Goal: Check status: Check status

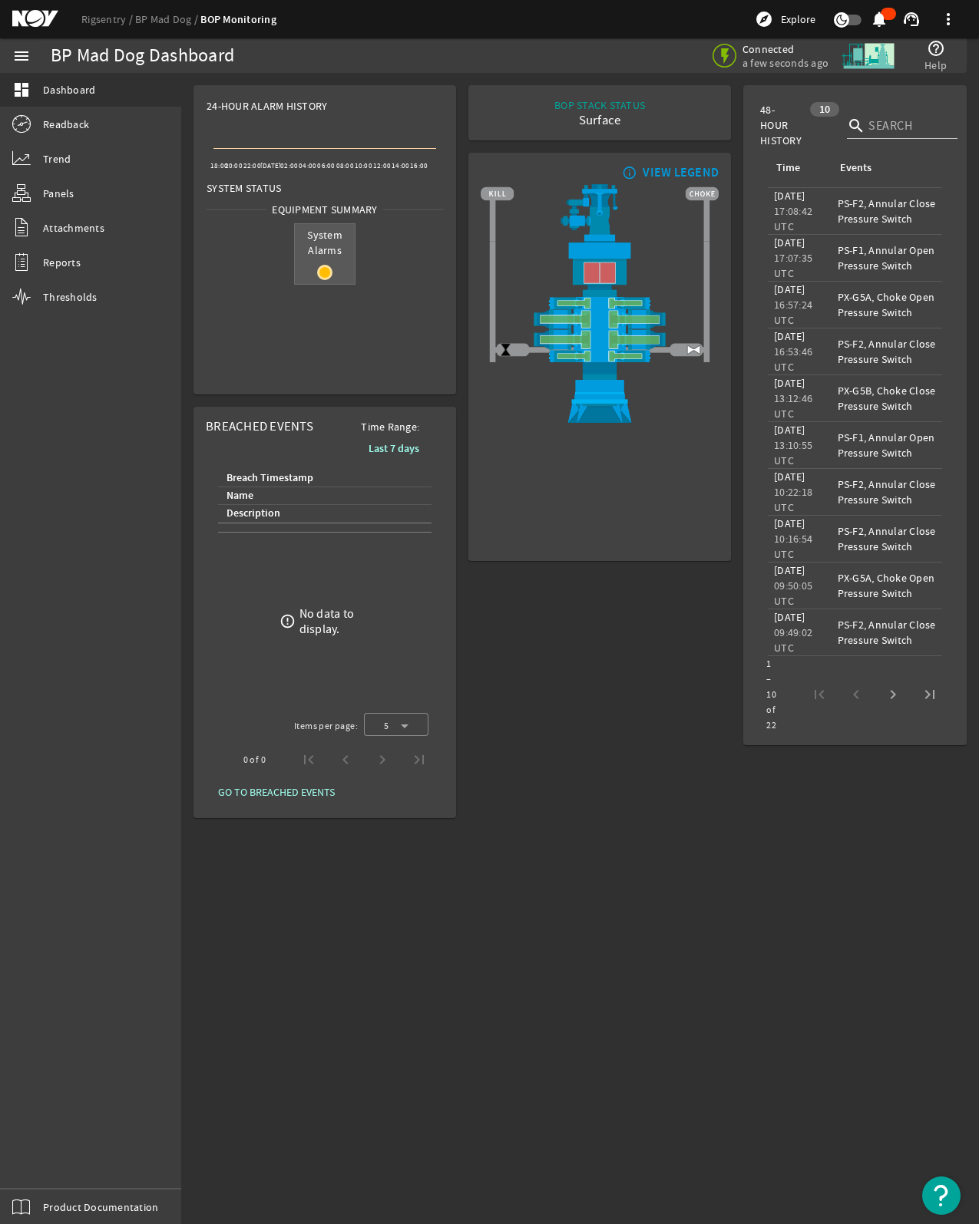
click at [330, 258] on span "System Alarms" at bounding box center [325, 242] width 60 height 37
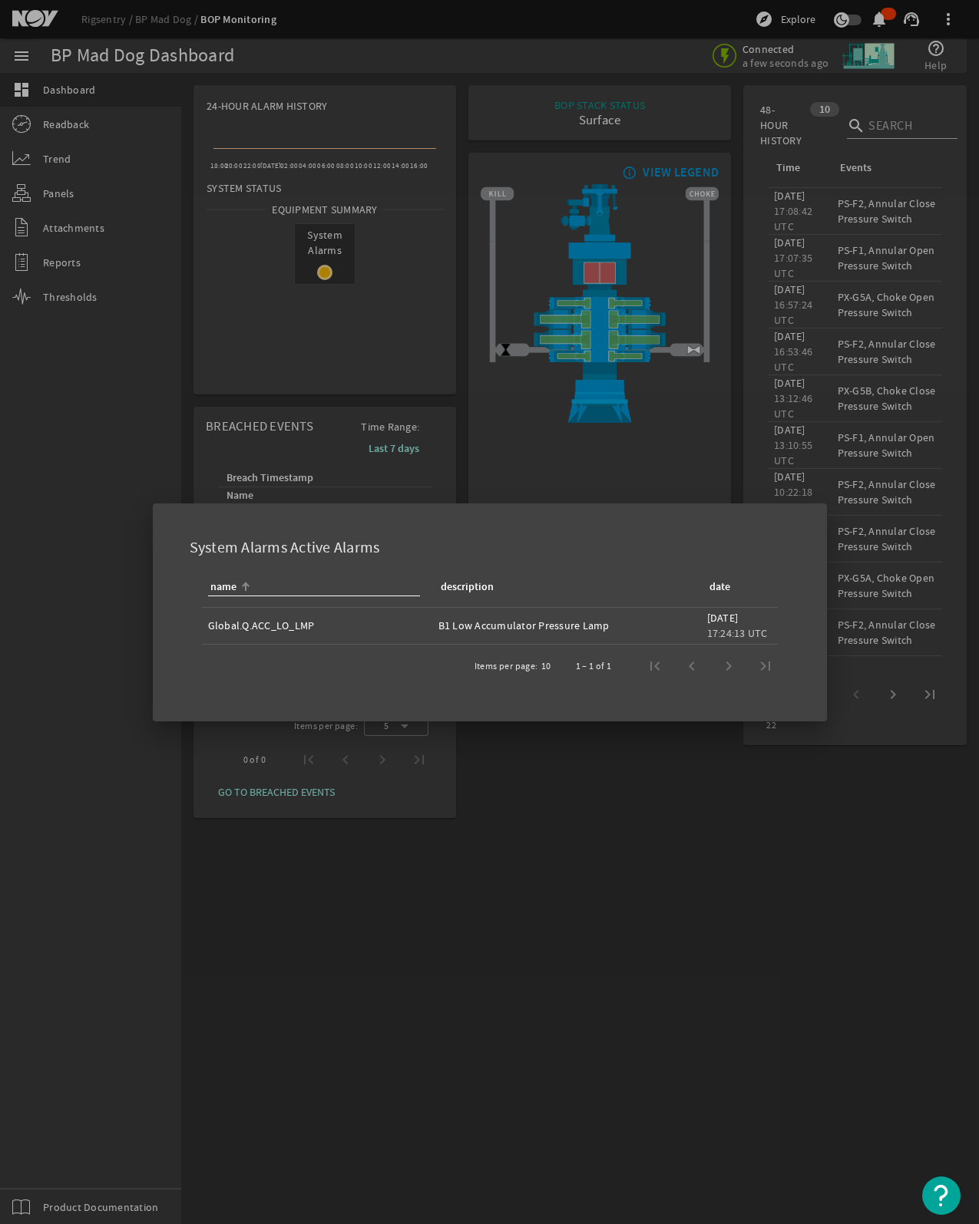
click at [486, 919] on div at bounding box center [489, 612] width 979 height 1224
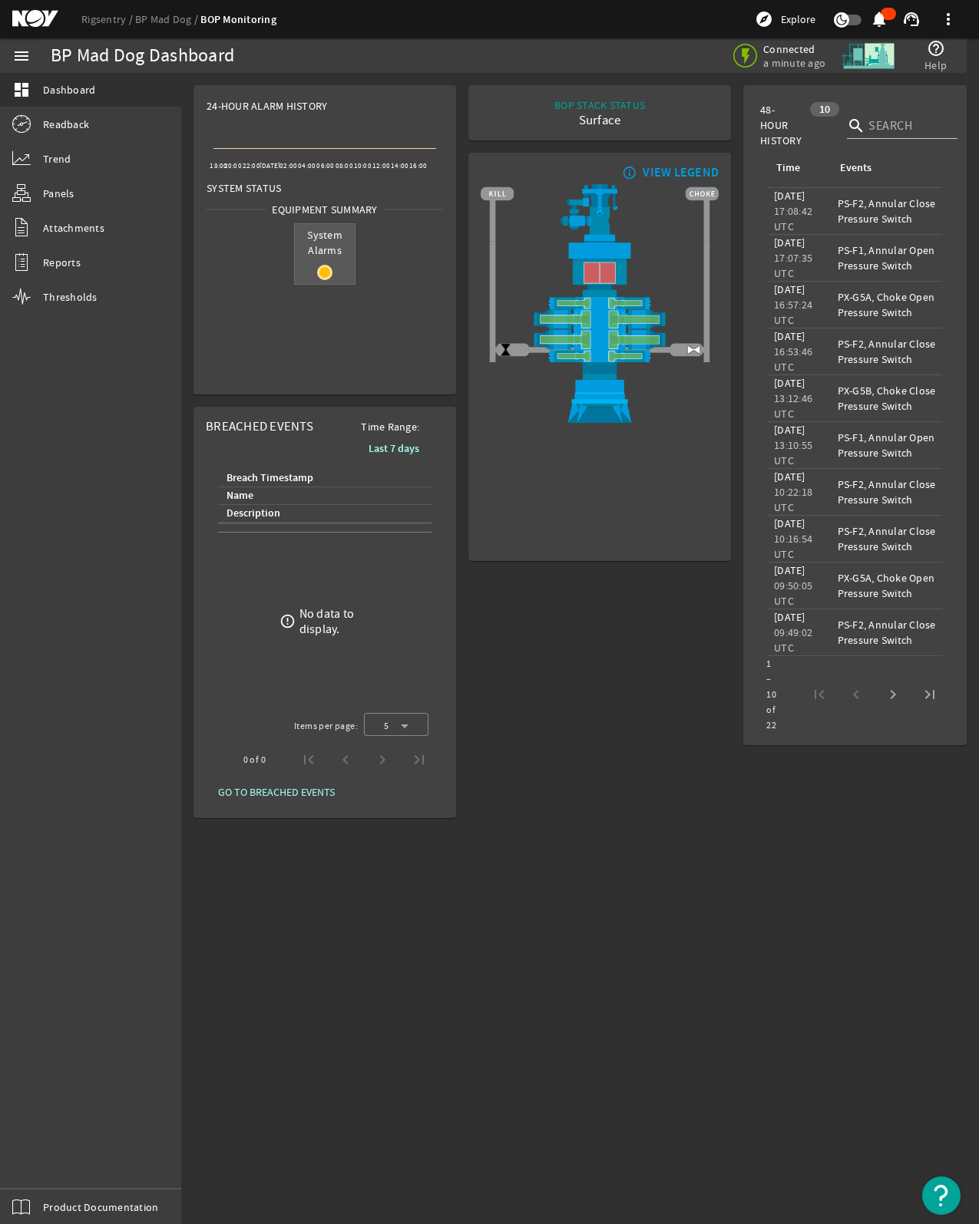
click at [320, 233] on span "System Alarms" at bounding box center [325, 242] width 60 height 37
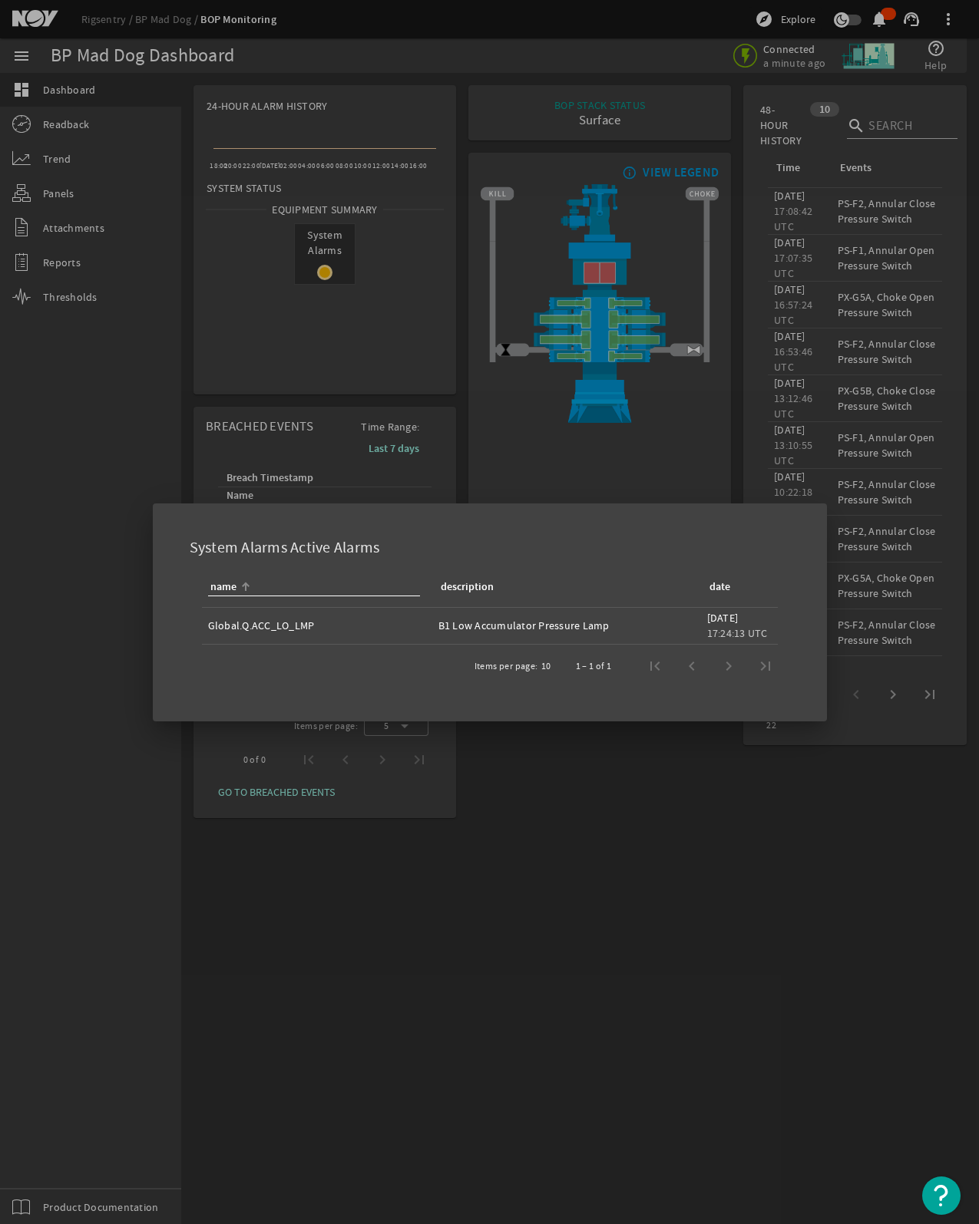
click at [331, 239] on div at bounding box center [489, 612] width 979 height 1224
